Goal: Information Seeking & Learning: Learn about a topic

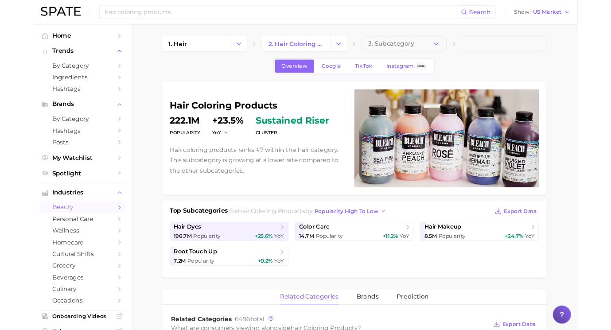
scroll to position [389, 0]
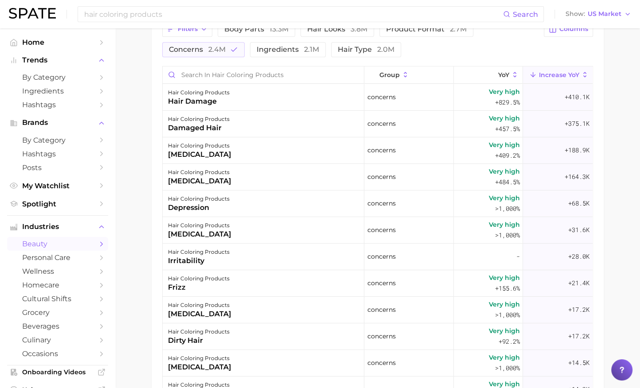
click at [624, 96] on main "1. hair 2. hair coloring products 3. Subcategory Overview Google TikTok Instagr…" at bounding box center [377, 75] width 525 height 870
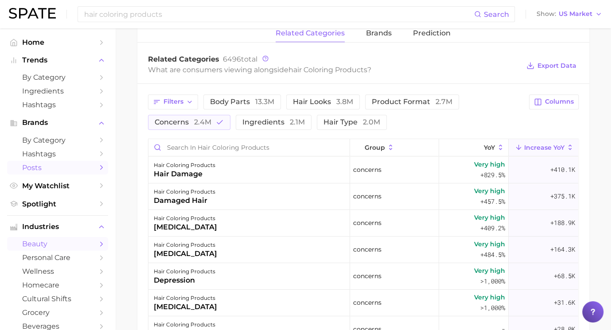
scroll to position [287, 0]
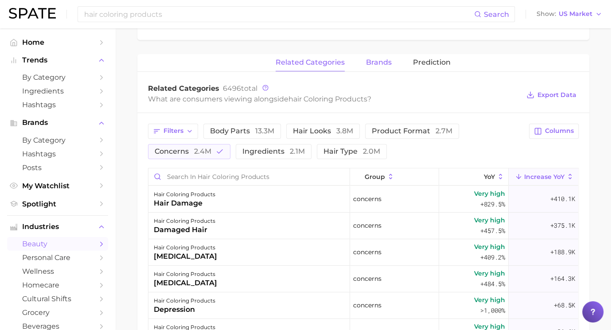
click at [383, 63] on span "brands" at bounding box center [379, 63] width 26 height 8
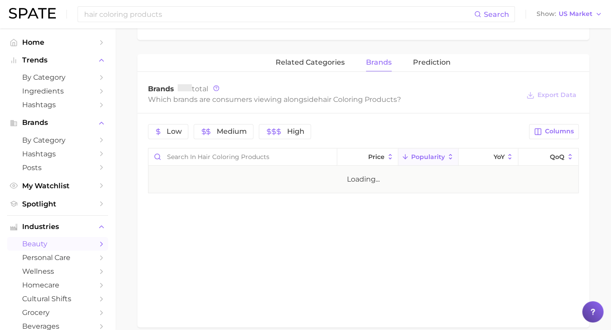
click at [383, 63] on span "brands" at bounding box center [379, 63] width 26 height 8
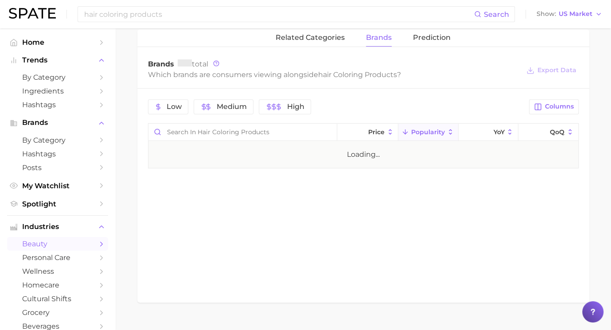
scroll to position [327, 0]
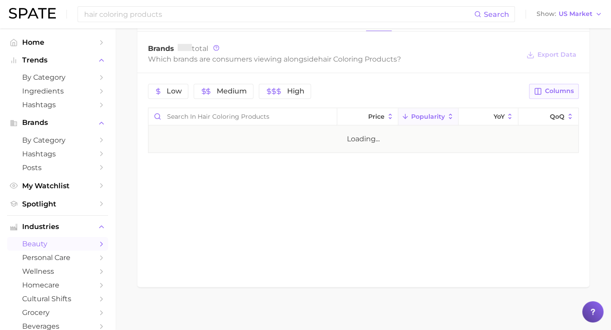
click at [555, 95] on button "Columns" at bounding box center [553, 91] width 49 height 15
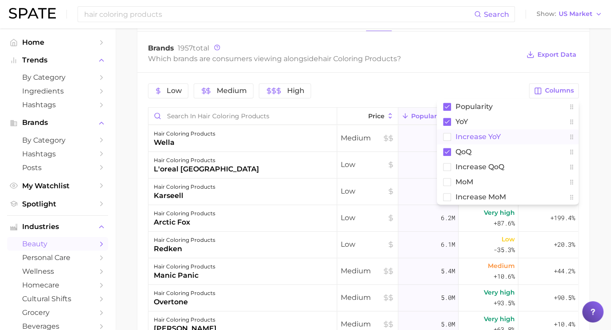
click at [447, 133] on rect at bounding box center [447, 137] width 8 height 8
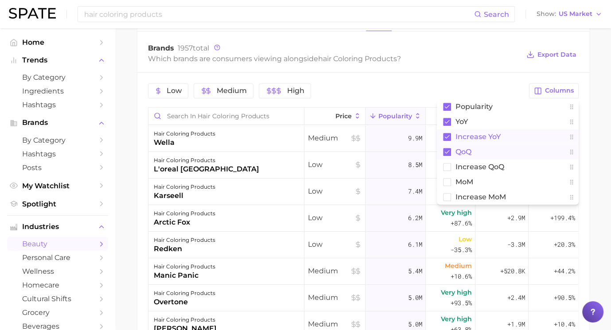
click at [445, 149] on rect at bounding box center [447, 152] width 8 height 8
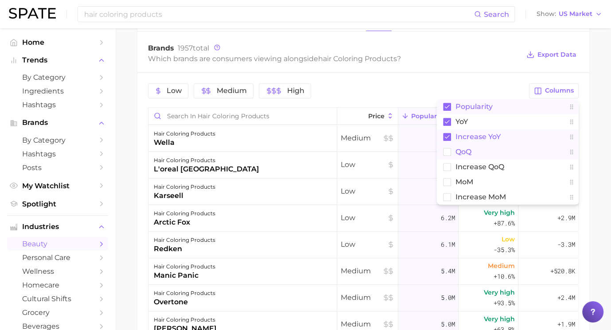
click at [448, 103] on icon at bounding box center [447, 107] width 8 height 8
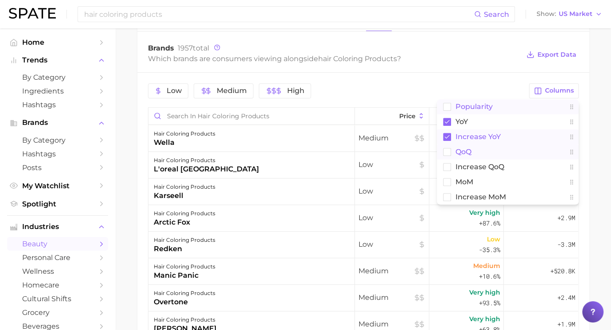
click at [465, 49] on div "Brands 1957 total" at bounding box center [334, 48] width 372 height 9
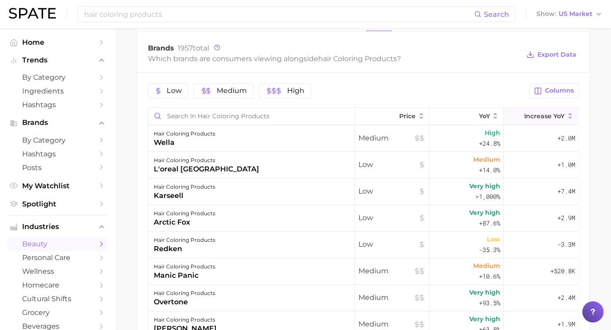
click at [543, 118] on button "Increase YoY" at bounding box center [541, 116] width 74 height 17
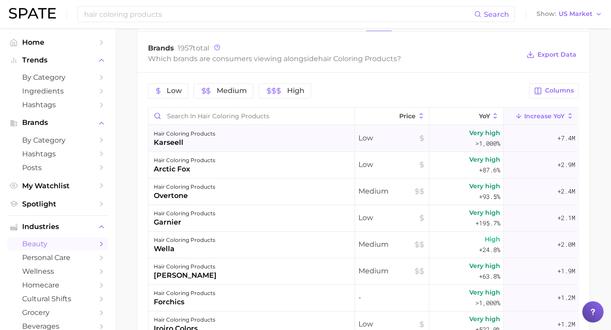
click at [269, 138] on div "hair coloring products karseell" at bounding box center [252, 138] width 207 height 27
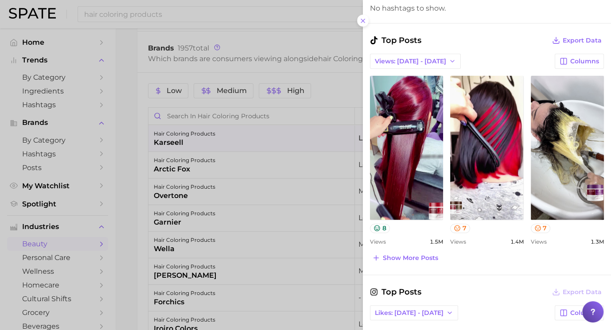
scroll to position [268, 0]
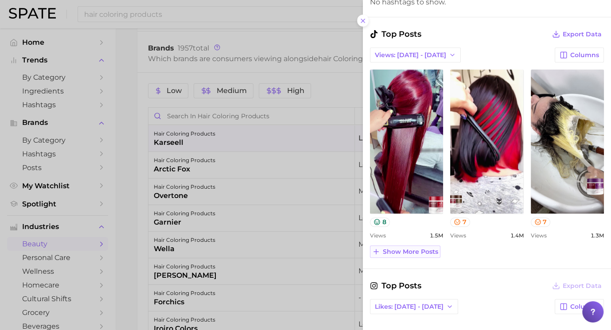
click at [408, 250] on span "Show more posts" at bounding box center [410, 252] width 55 height 8
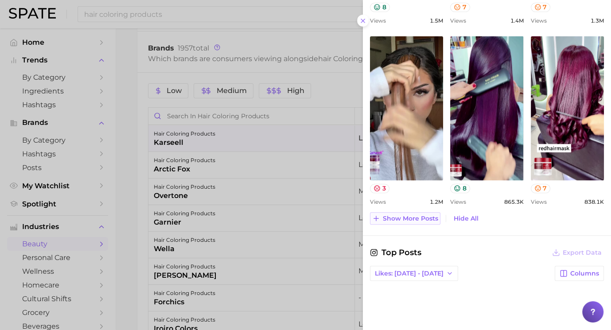
scroll to position [484, 0]
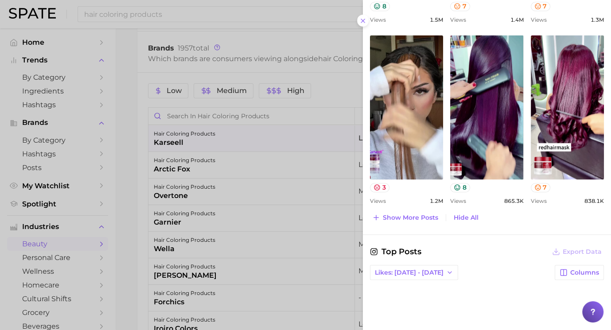
click at [308, 198] on div at bounding box center [305, 165] width 611 height 330
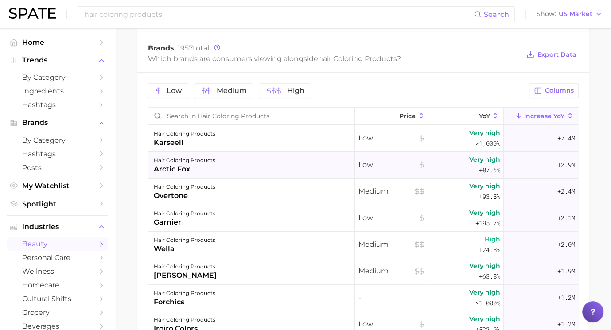
click at [266, 161] on div "hair coloring products arctic fox" at bounding box center [252, 165] width 207 height 27
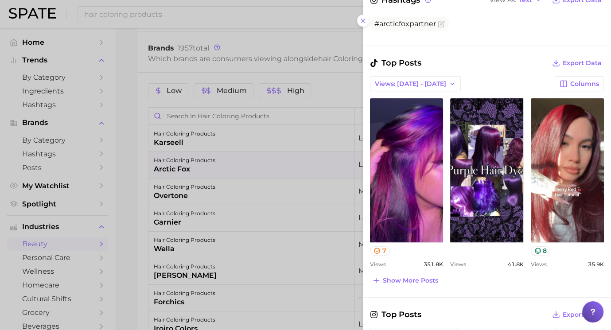
scroll to position [295, 0]
click at [300, 160] on div at bounding box center [305, 165] width 611 height 330
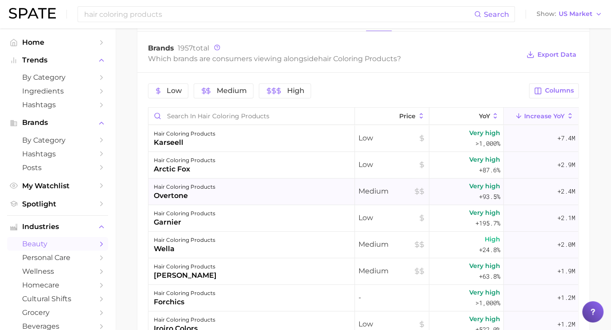
click at [293, 192] on div "hair coloring products overtone" at bounding box center [252, 192] width 207 height 27
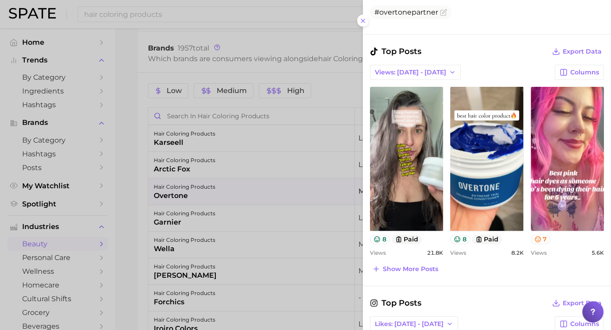
scroll to position [308, 0]
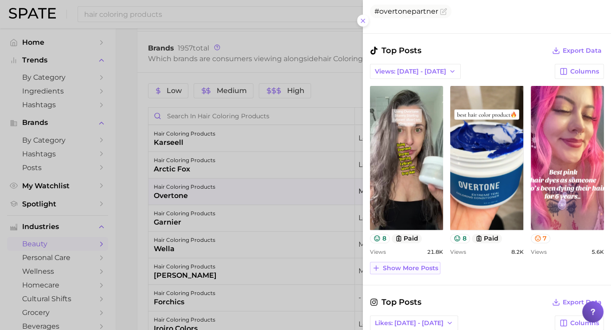
click at [398, 265] on span "Show more posts" at bounding box center [410, 269] width 55 height 8
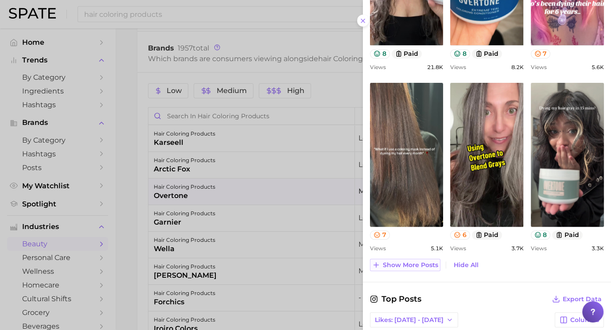
scroll to position [494, 0]
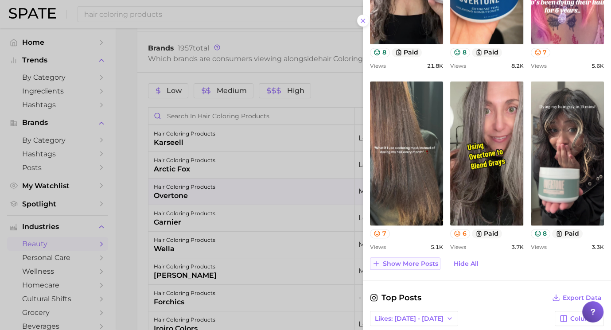
click at [400, 261] on span "Show more posts" at bounding box center [410, 264] width 55 height 8
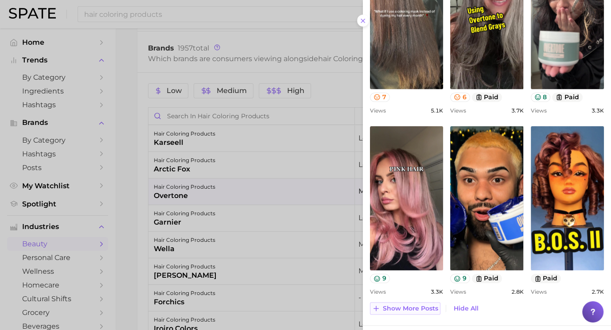
scroll to position [661, 0]
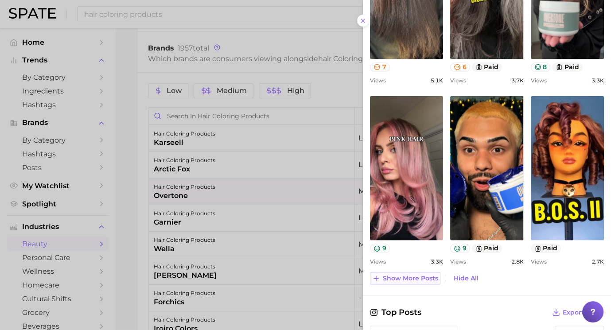
click at [400, 281] on button "Show more posts" at bounding box center [405, 278] width 70 height 12
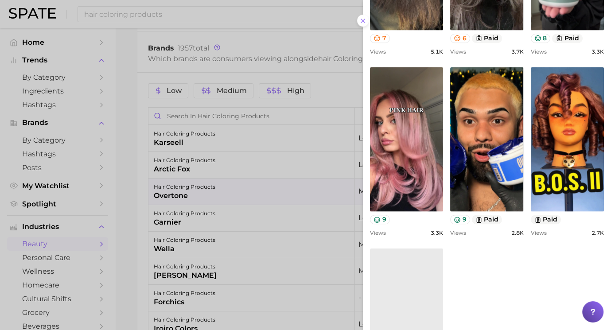
scroll to position [0, 0]
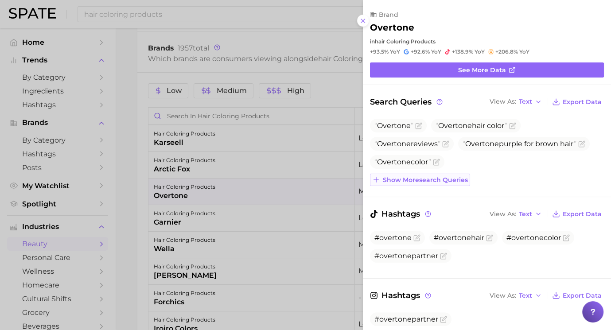
click at [433, 175] on button "Show more search queries" at bounding box center [420, 180] width 100 height 12
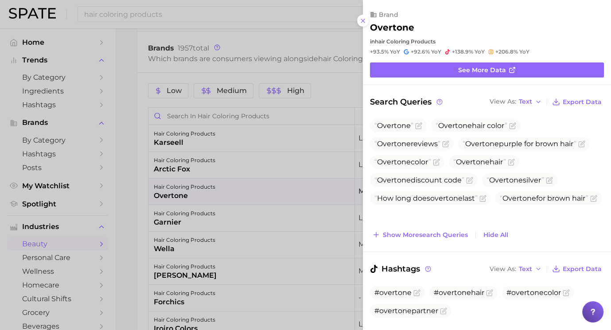
click at [268, 167] on div at bounding box center [305, 165] width 611 height 330
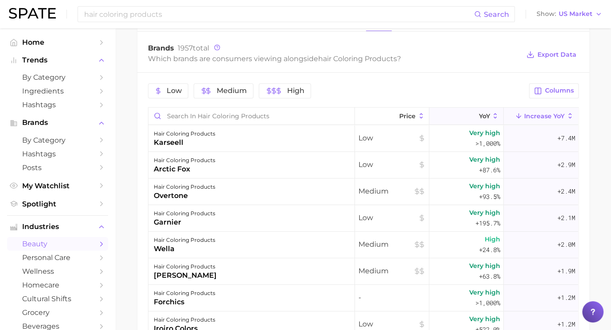
click at [469, 119] on button "YoY" at bounding box center [467, 116] width 74 height 17
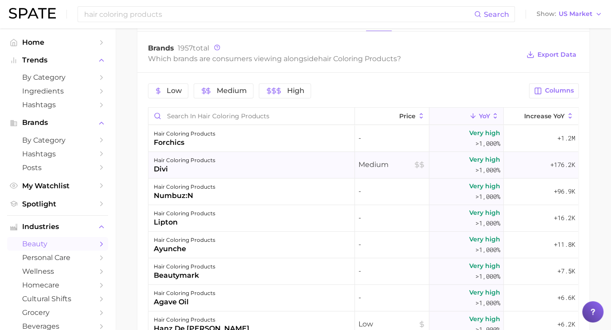
click at [461, 161] on div "Very high >1,000%" at bounding box center [467, 165] width 74 height 27
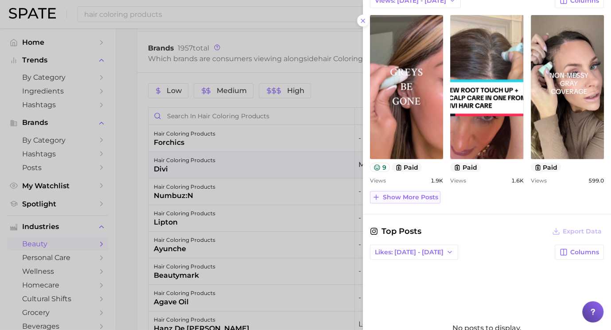
click at [426, 198] on span "Show more posts" at bounding box center [410, 198] width 55 height 8
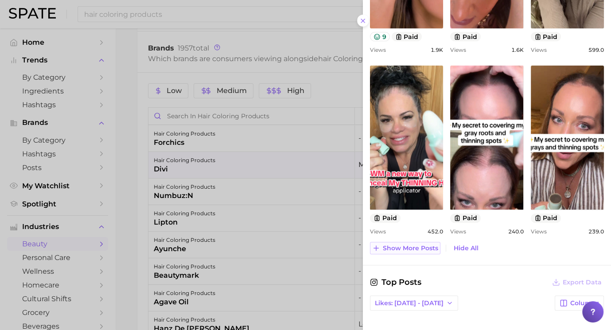
click at [429, 248] on span "Show more posts" at bounding box center [410, 249] width 55 height 8
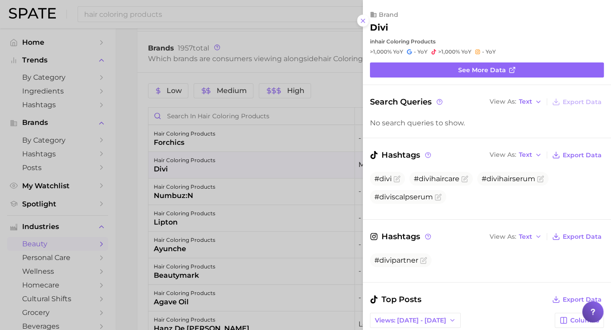
click at [247, 218] on div at bounding box center [305, 165] width 611 height 330
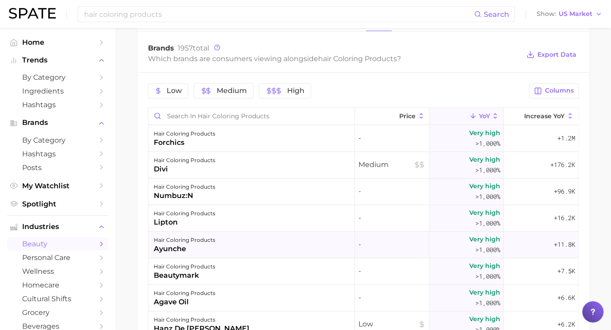
click at [301, 238] on div "hair coloring products ayunche" at bounding box center [252, 245] width 207 height 27
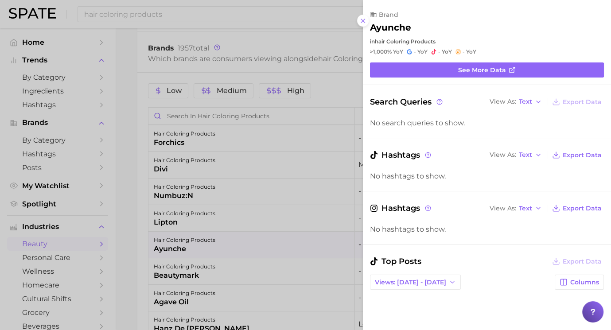
click at [272, 251] on div at bounding box center [305, 165] width 611 height 330
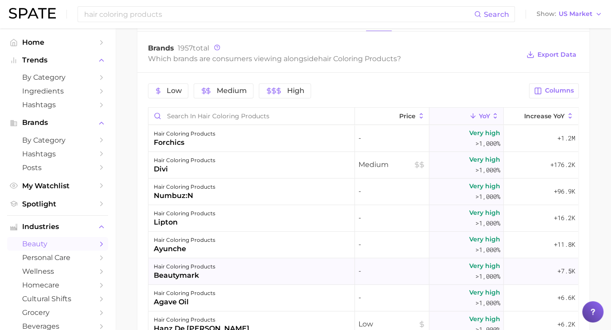
click at [269, 275] on div "hair coloring products beautymark" at bounding box center [252, 271] width 207 height 27
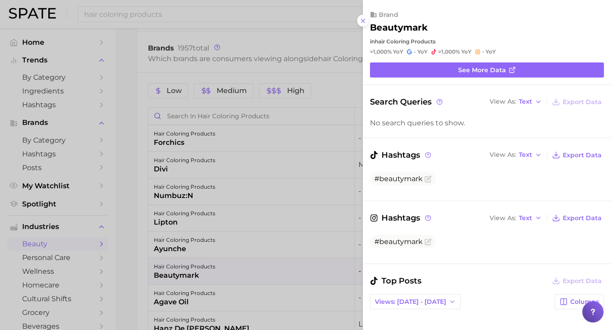
click at [269, 274] on div at bounding box center [305, 165] width 611 height 330
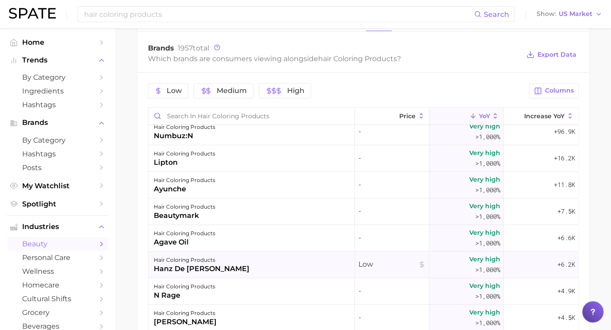
click at [269, 265] on div "hair coloring products hanz de [PERSON_NAME]" at bounding box center [252, 265] width 207 height 27
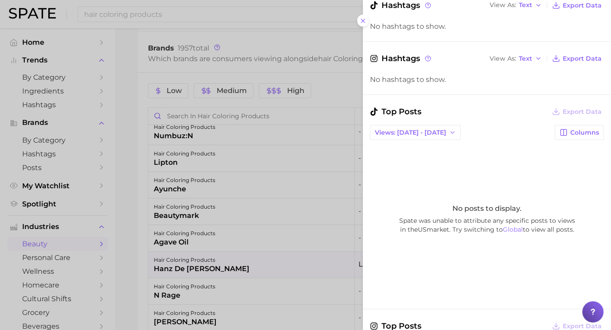
click at [276, 267] on div at bounding box center [305, 165] width 611 height 330
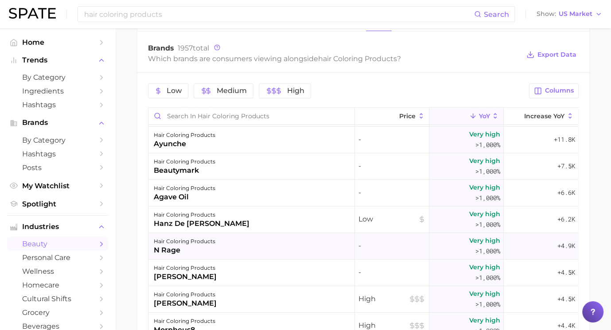
click at [278, 245] on div "hair coloring products n rage" at bounding box center [252, 246] width 207 height 27
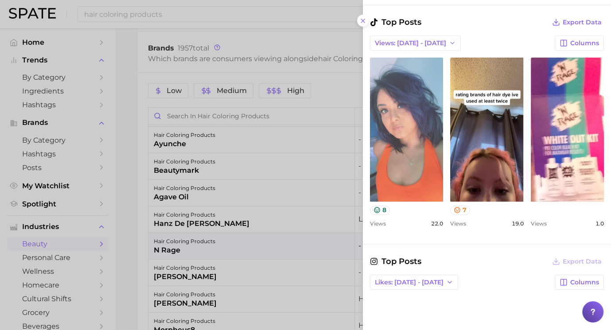
click at [415, 126] on link "view post on TikTok" at bounding box center [406, 130] width 73 height 144
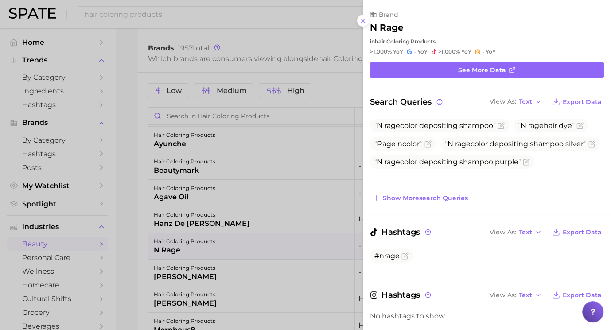
click at [268, 247] on div at bounding box center [305, 165] width 611 height 330
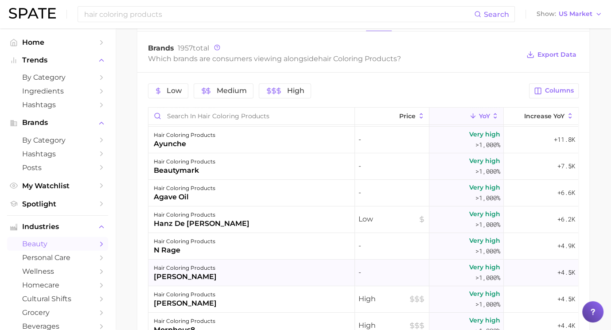
click at [334, 274] on div "hair coloring products [PERSON_NAME]" at bounding box center [252, 273] width 207 height 27
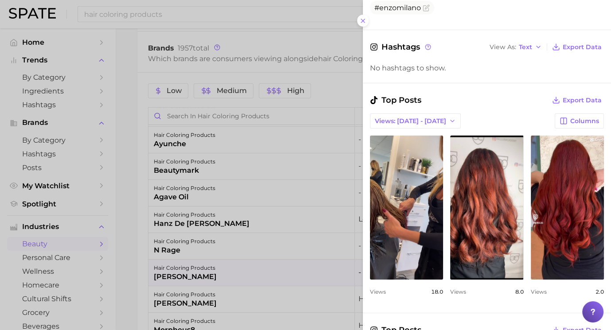
scroll to position [195, 0]
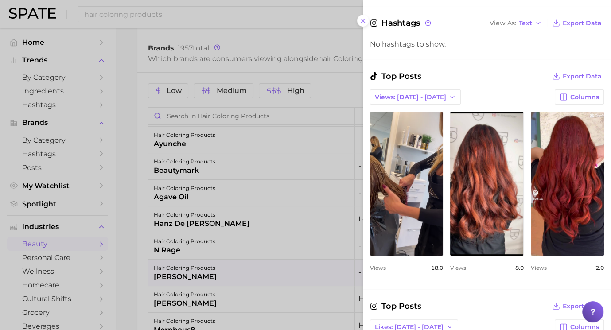
click at [294, 279] on div at bounding box center [305, 165] width 611 height 330
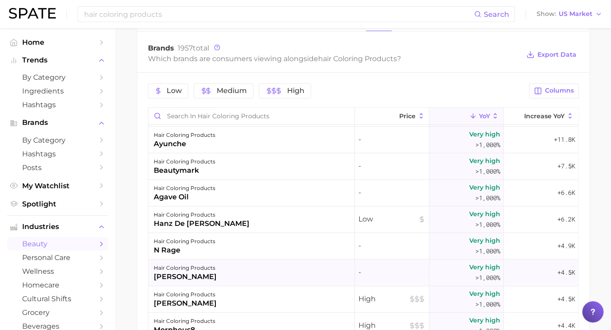
click at [296, 272] on div "hair coloring products [PERSON_NAME]" at bounding box center [252, 273] width 207 height 27
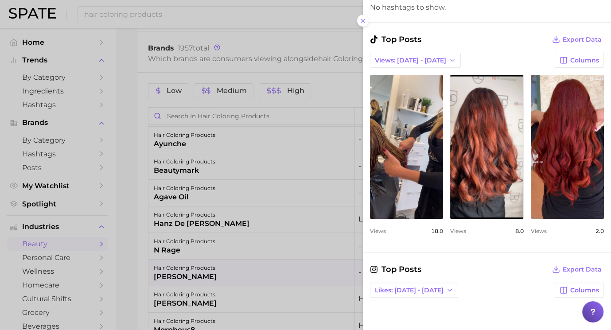
scroll to position [313, 0]
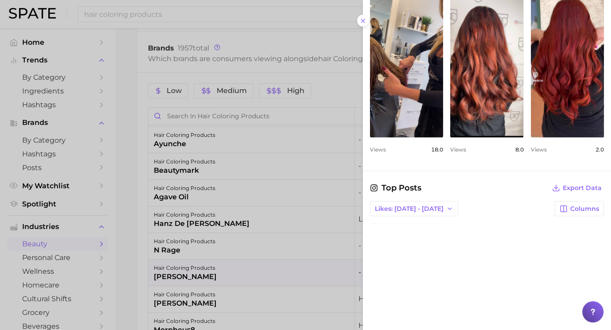
click at [293, 266] on div at bounding box center [305, 165] width 611 height 330
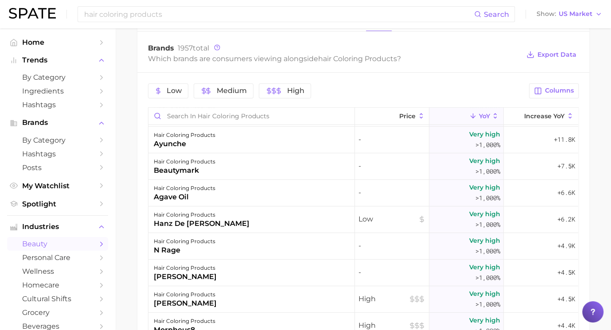
scroll to position [395, 0]
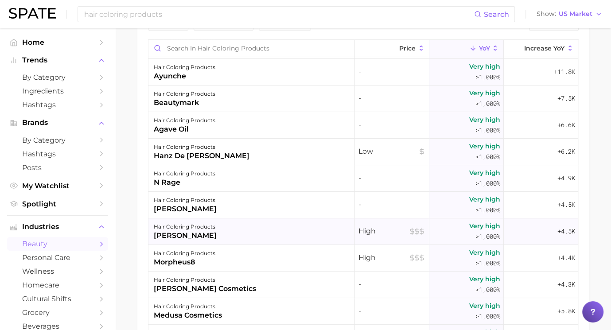
click at [286, 236] on div "hair coloring products [PERSON_NAME]" at bounding box center [252, 232] width 207 height 27
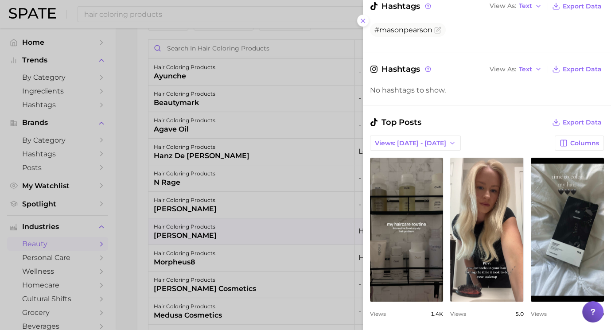
scroll to position [158, 0]
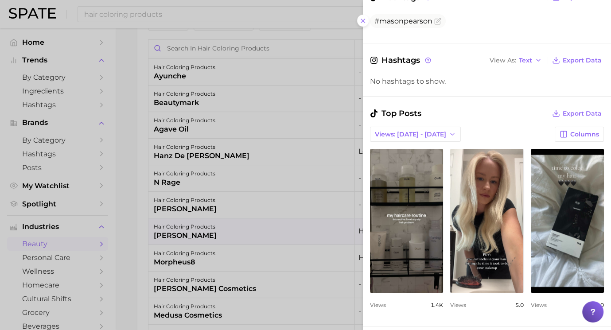
click at [250, 222] on div at bounding box center [305, 165] width 611 height 330
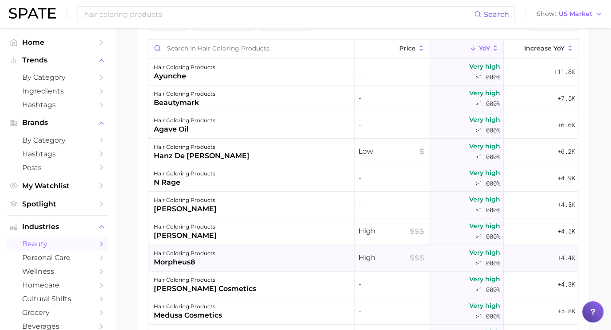
click at [247, 254] on div "hair coloring products morpheus8" at bounding box center [252, 258] width 207 height 27
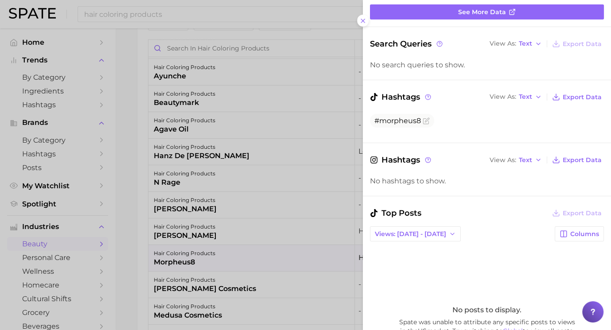
scroll to position [66, 0]
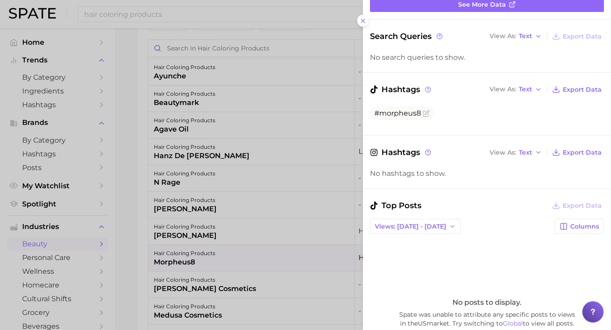
click at [329, 264] on div at bounding box center [305, 165] width 611 height 330
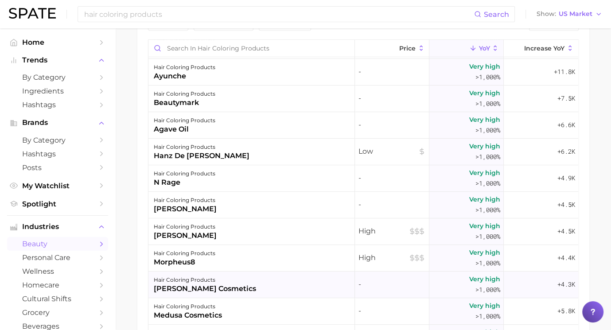
click at [308, 279] on div "hair coloring products [PERSON_NAME] cosmetics" at bounding box center [252, 285] width 207 height 27
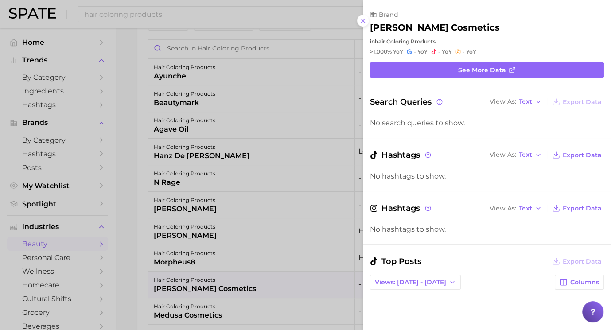
click at [270, 266] on div at bounding box center [305, 165] width 611 height 330
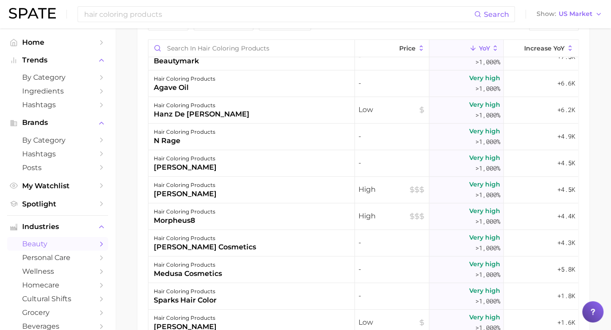
scroll to position [148, 0]
click at [270, 266] on div "hair coloring products medusa cosmetics" at bounding box center [252, 269] width 207 height 27
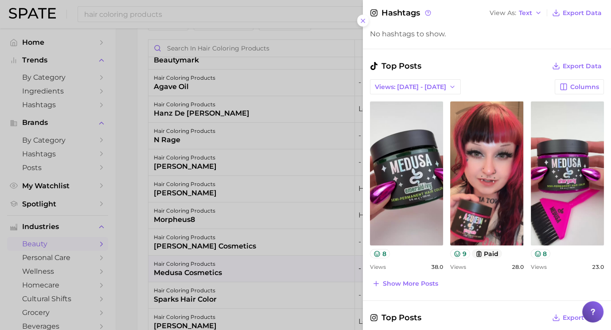
scroll to position [206, 0]
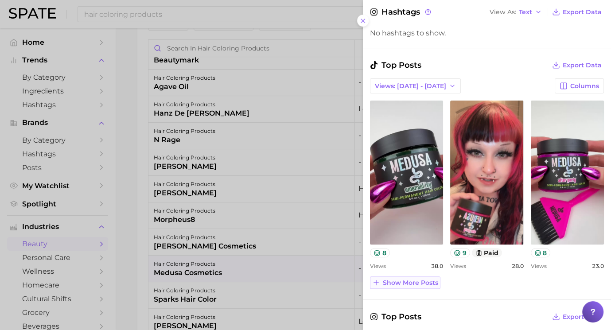
click at [421, 284] on span "Show more posts" at bounding box center [410, 283] width 55 height 8
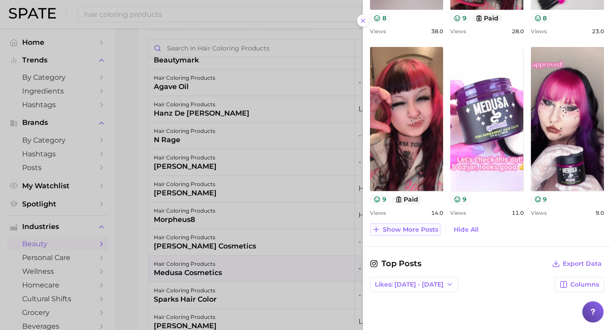
scroll to position [443, 0]
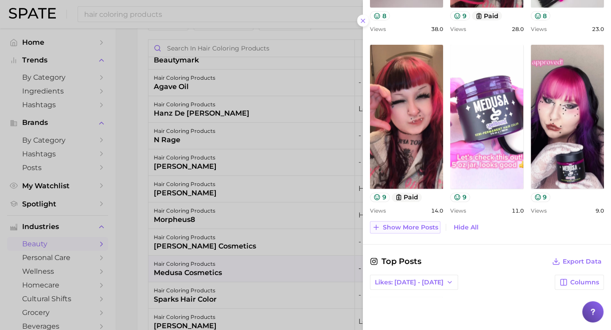
click at [422, 229] on span "Show more posts" at bounding box center [410, 228] width 55 height 8
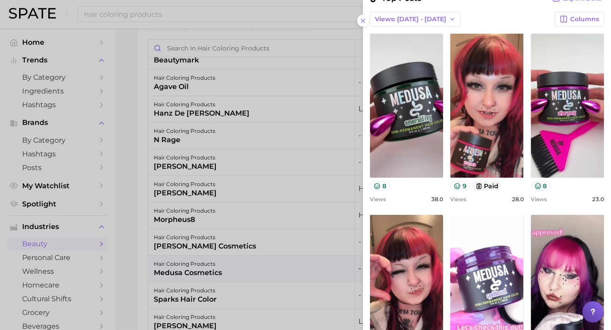
scroll to position [0, 0]
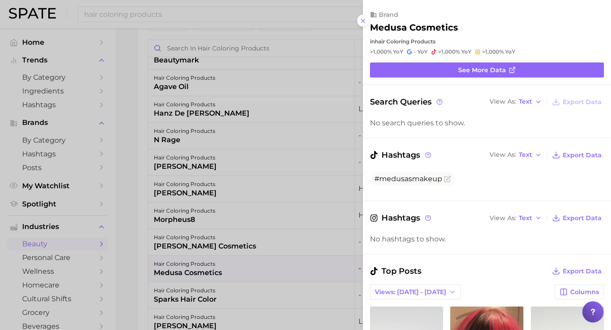
click at [281, 261] on div at bounding box center [305, 165] width 611 height 330
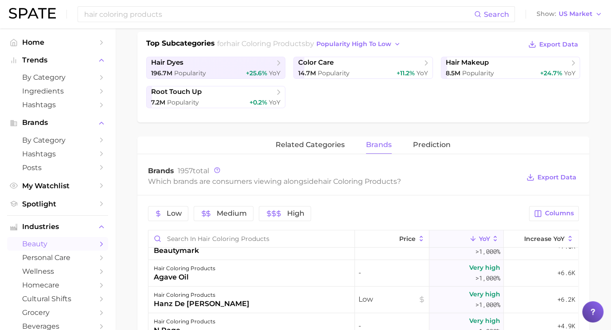
scroll to position [196, 0]
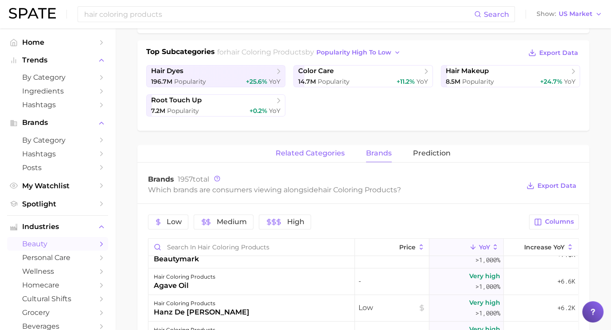
click at [325, 154] on span "related categories" at bounding box center [310, 153] width 69 height 8
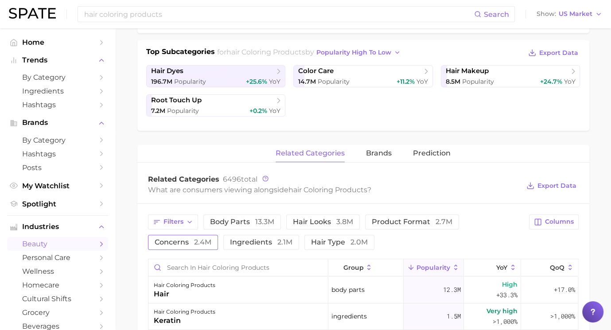
click at [188, 239] on span "concerns 2.4m" at bounding box center [183, 242] width 57 height 7
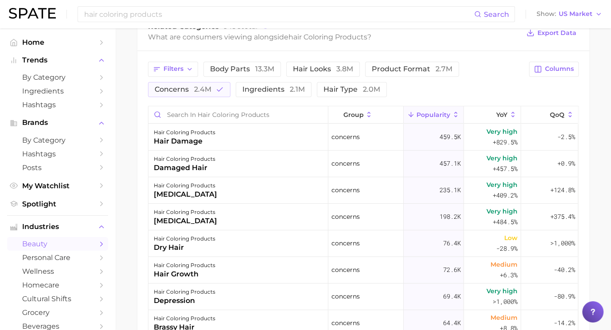
scroll to position [348, 0]
click at [564, 66] on span "Columns" at bounding box center [559, 70] width 29 height 8
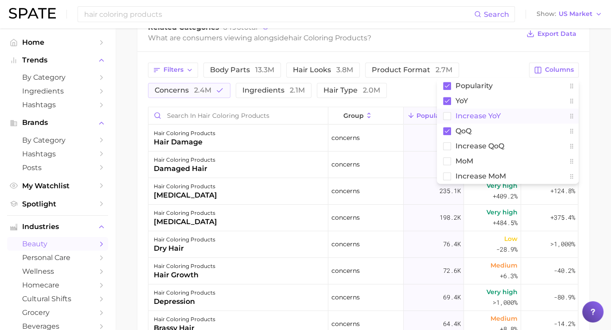
click at [447, 116] on rect at bounding box center [447, 116] width 8 height 8
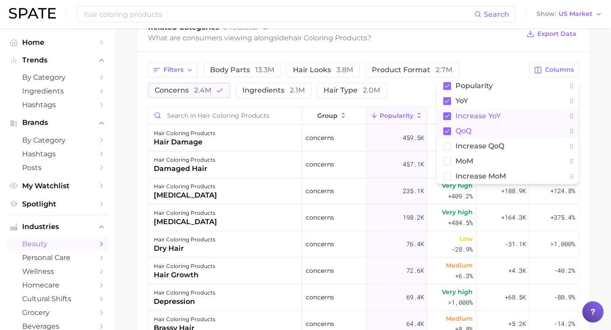
click at [447, 135] on button "QoQ" at bounding box center [508, 131] width 142 height 15
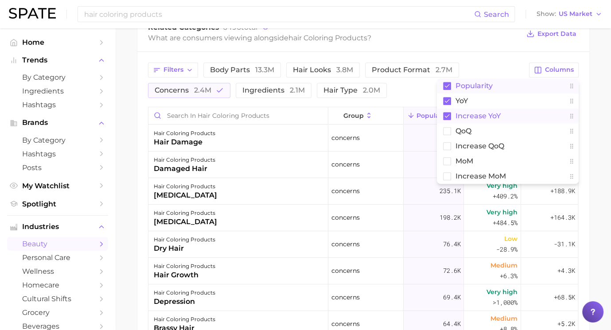
click at [444, 82] on rect at bounding box center [447, 86] width 8 height 8
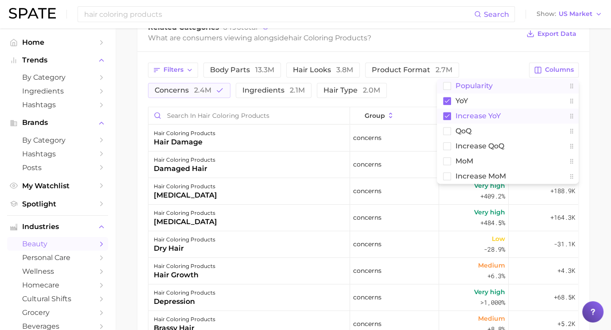
click at [421, 90] on div "Filters body parts 13.3m hair looks 3.8m product format 2.7m concerns 2.4m ingr…" at bounding box center [336, 80] width 376 height 35
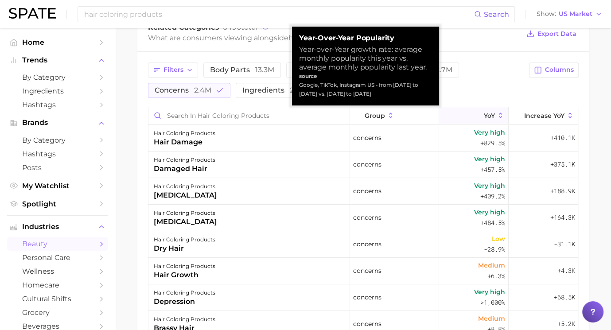
click at [487, 112] on span "YoY" at bounding box center [489, 115] width 11 height 7
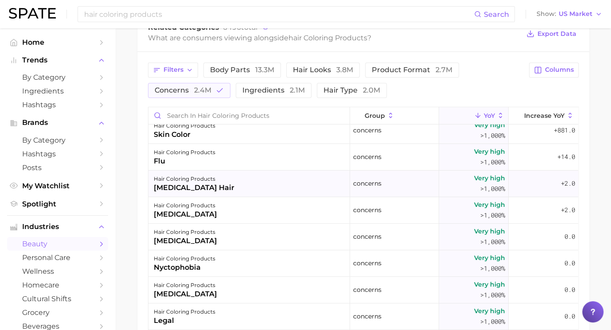
scroll to position [9, 0]
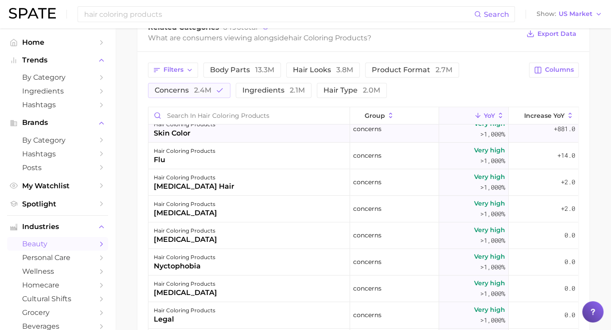
click at [289, 133] on div "hair coloring products skin color" at bounding box center [250, 129] width 202 height 27
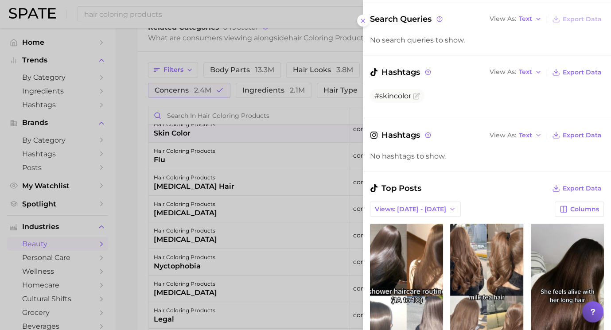
scroll to position [296, 0]
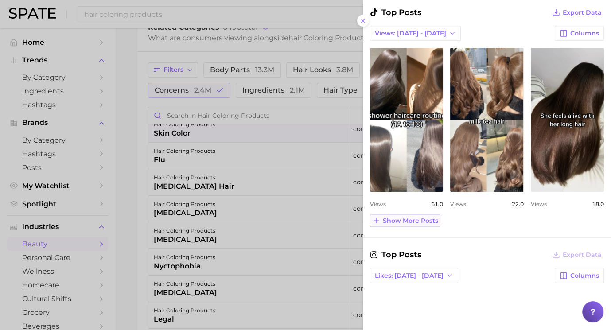
click at [414, 219] on span "Show more posts" at bounding box center [410, 221] width 55 height 8
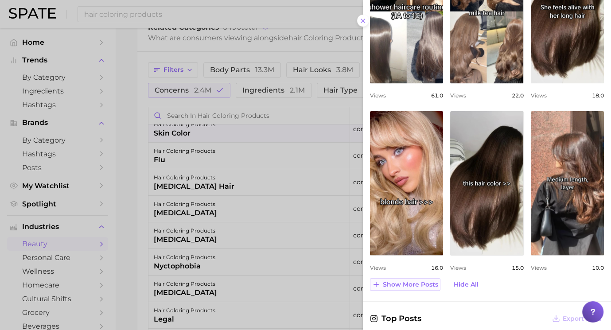
scroll to position [407, 0]
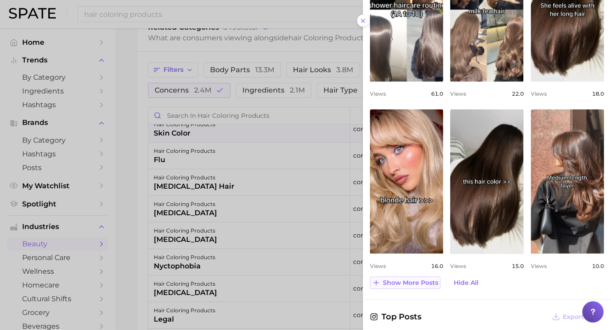
click at [408, 279] on span "Show more posts" at bounding box center [410, 283] width 55 height 8
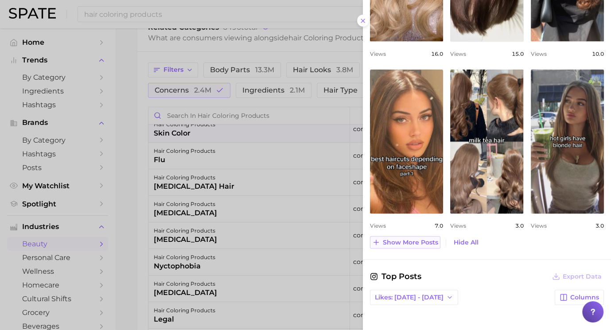
scroll to position [620, 0]
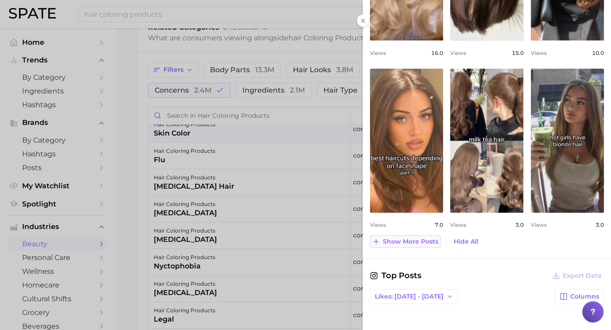
click at [411, 238] on span "Show more posts" at bounding box center [410, 242] width 55 height 8
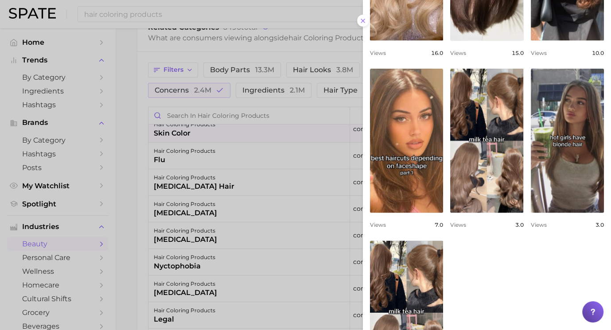
scroll to position [812, 0]
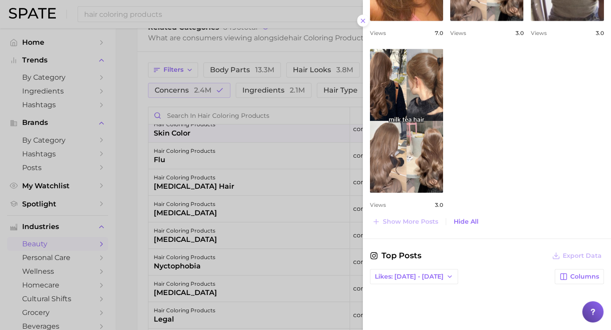
click at [313, 223] on div at bounding box center [305, 165] width 611 height 330
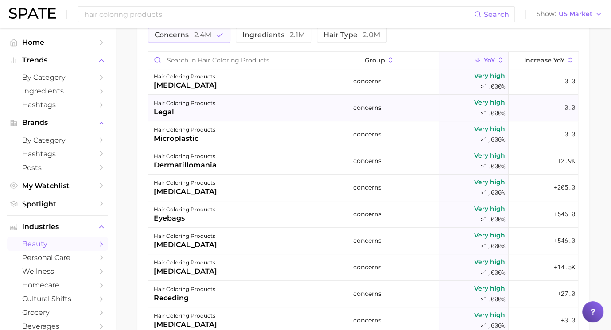
scroll to position [168, 0]
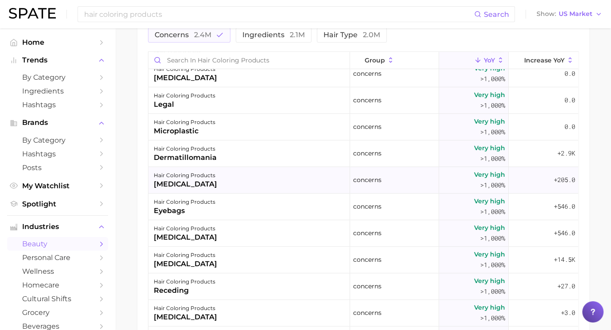
click at [217, 180] on div "[MEDICAL_DATA]" at bounding box center [185, 184] width 63 height 11
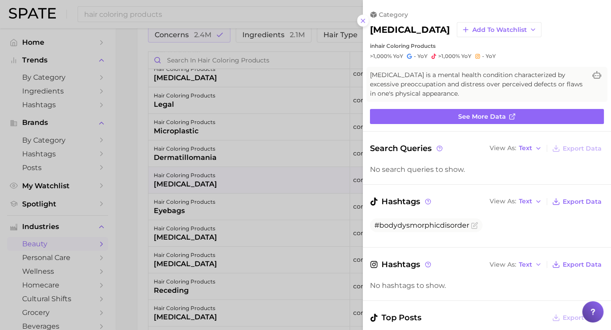
click at [299, 211] on div at bounding box center [305, 165] width 611 height 330
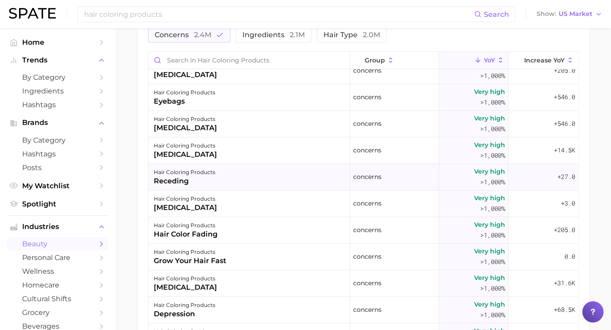
scroll to position [280, 0]
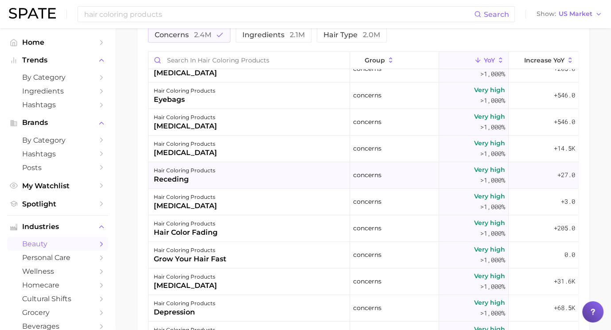
click at [283, 261] on div "hair coloring products grow your hair fast" at bounding box center [250, 255] width 202 height 27
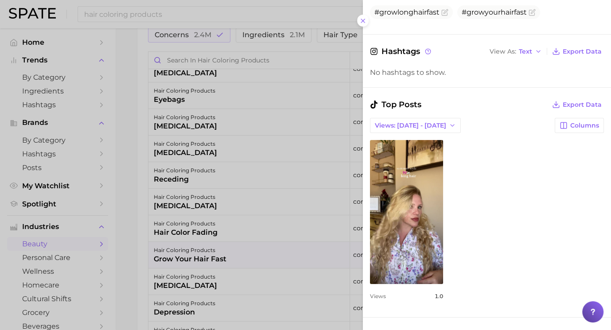
scroll to position [205, 0]
click at [262, 261] on div at bounding box center [305, 165] width 611 height 330
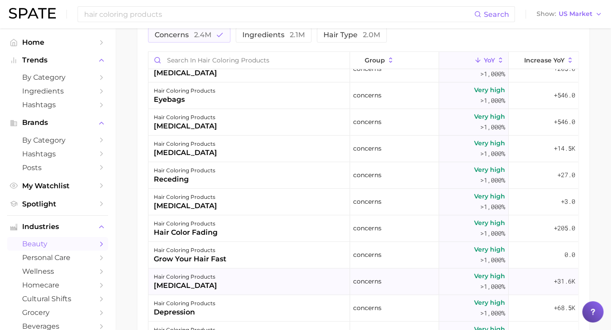
click at [252, 275] on div "hair coloring products [MEDICAL_DATA]" at bounding box center [250, 282] width 202 height 27
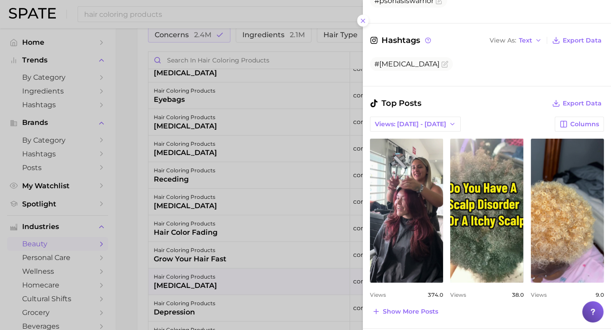
scroll to position [234, 0]
click at [402, 309] on span "Show more posts" at bounding box center [410, 312] width 55 height 8
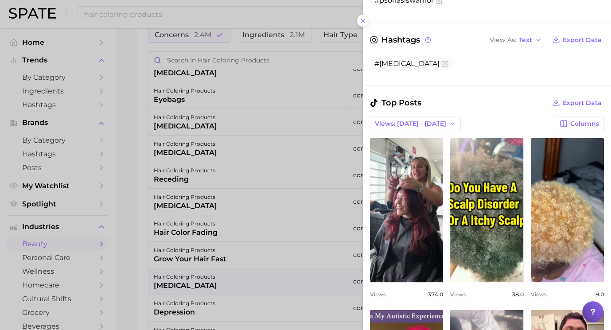
click at [189, 253] on div at bounding box center [305, 165] width 611 height 330
